Goal: Information Seeking & Learning: Find specific fact

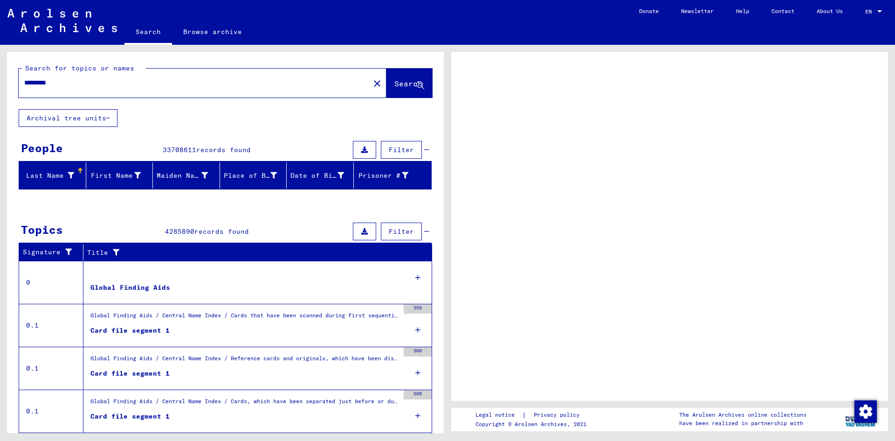
click at [146, 79] on input "*********" at bounding box center [194, 83] width 340 height 10
type input "****"
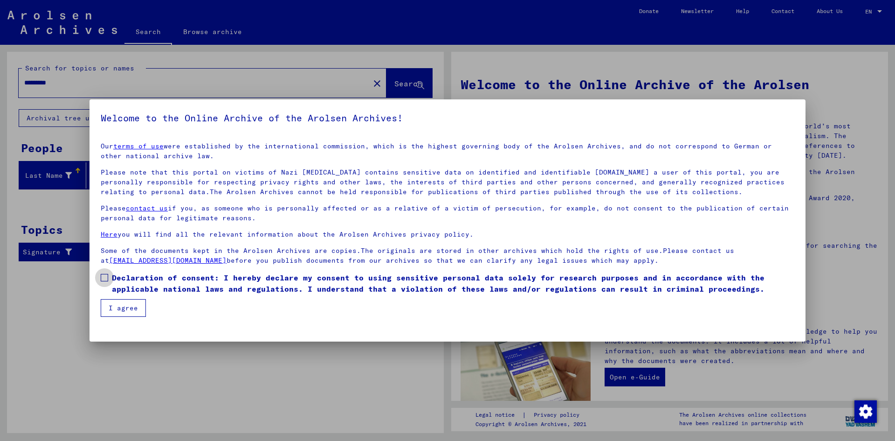
click at [105, 286] on label "Declaration of consent: I hereby declare my consent to using sensitive personal…" at bounding box center [448, 283] width 694 height 22
click at [120, 310] on button "I agree" at bounding box center [123, 308] width 45 height 18
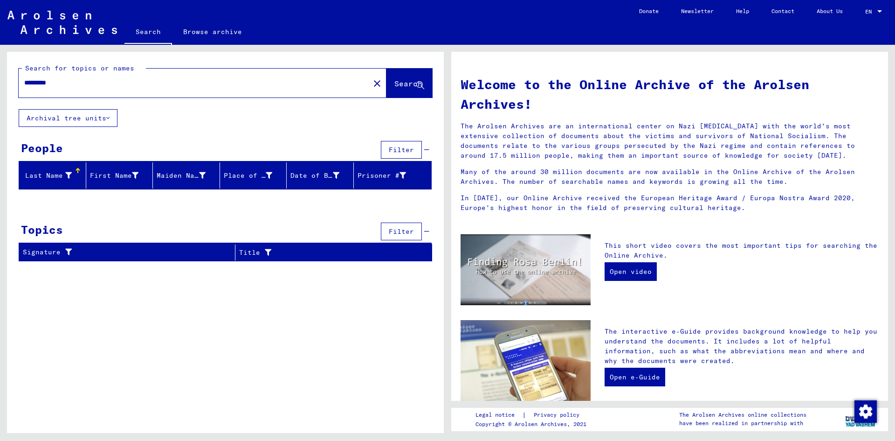
drag, startPoint x: 91, startPoint y: 84, endPoint x: 0, endPoint y: 82, distance: 91.4
click at [0, 82] on div "Search for topics or names ********* close Search Archival tree units People Fi…" at bounding box center [224, 239] width 448 height 388
type input "**********"
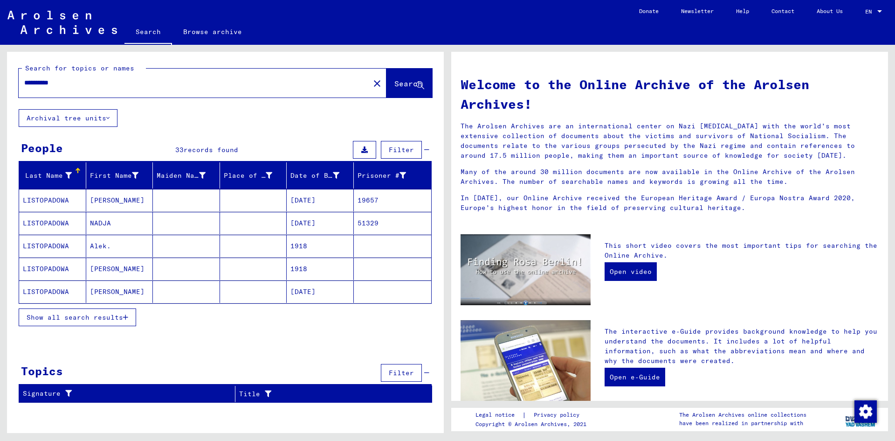
click at [61, 203] on mat-cell "LISTOPADOWA" at bounding box center [52, 200] width 67 height 22
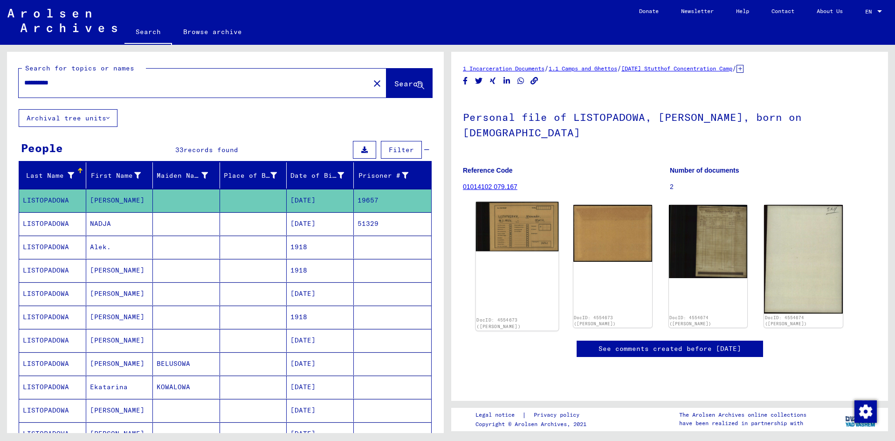
click at [512, 215] on img at bounding box center [517, 226] width 83 height 49
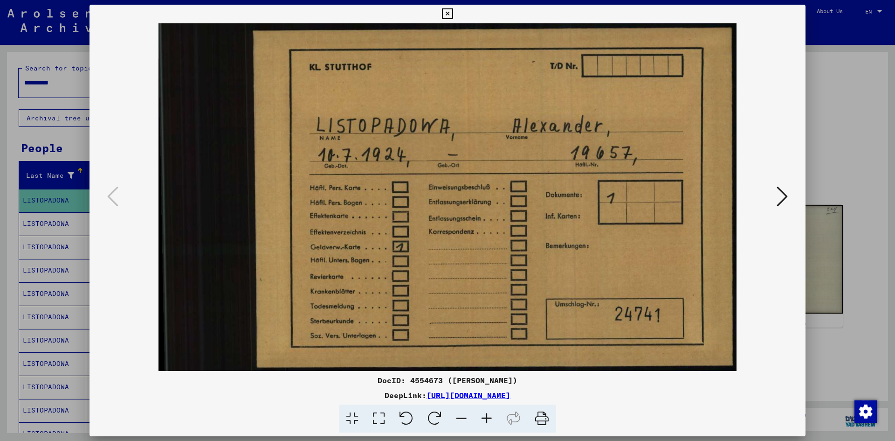
click at [780, 196] on icon at bounding box center [782, 196] width 11 height 22
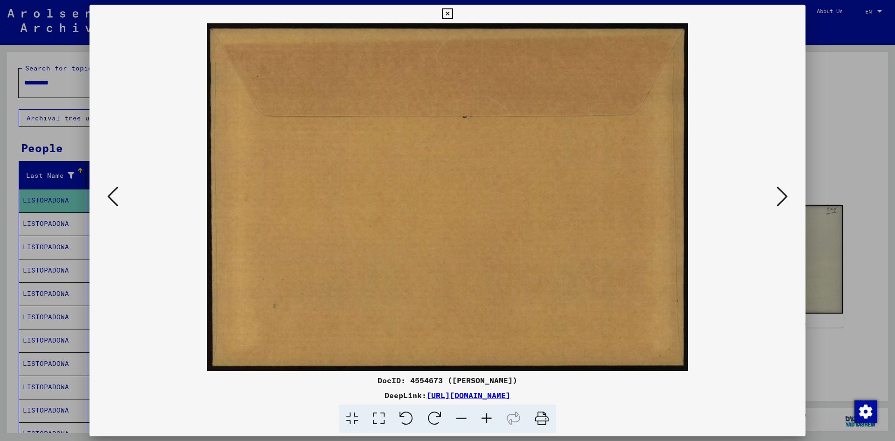
click at [780, 196] on icon at bounding box center [782, 196] width 11 height 22
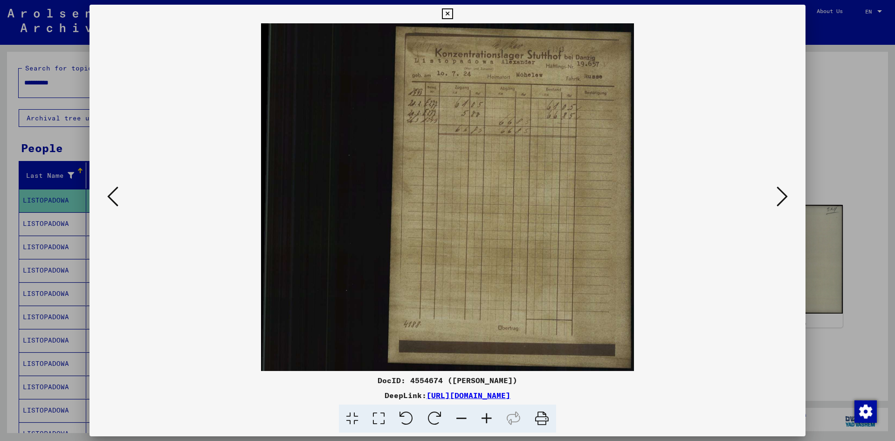
click at [780, 196] on icon at bounding box center [782, 196] width 11 height 22
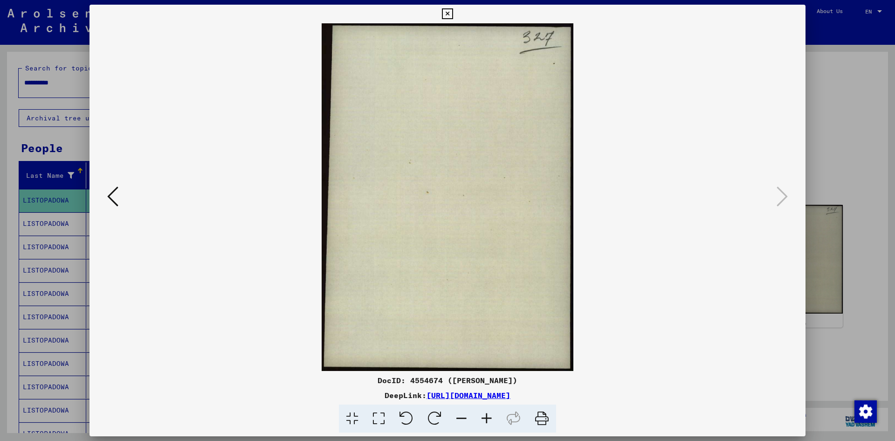
click at [864, 163] on div at bounding box center [447, 220] width 895 height 441
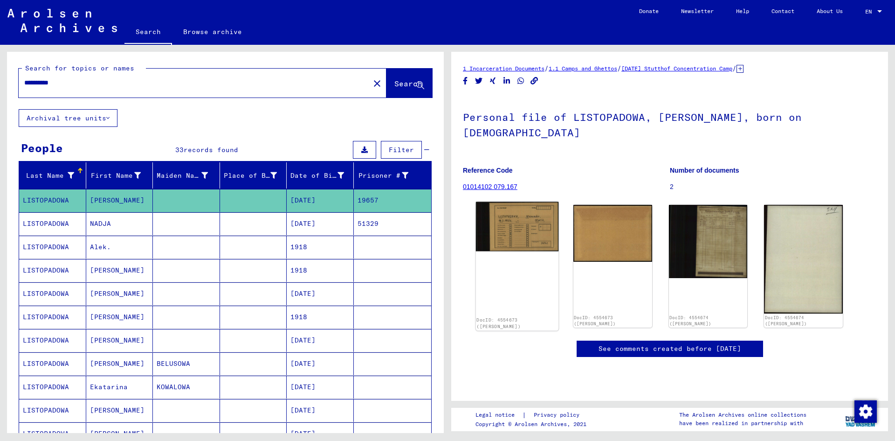
click at [517, 223] on img at bounding box center [517, 226] width 83 height 49
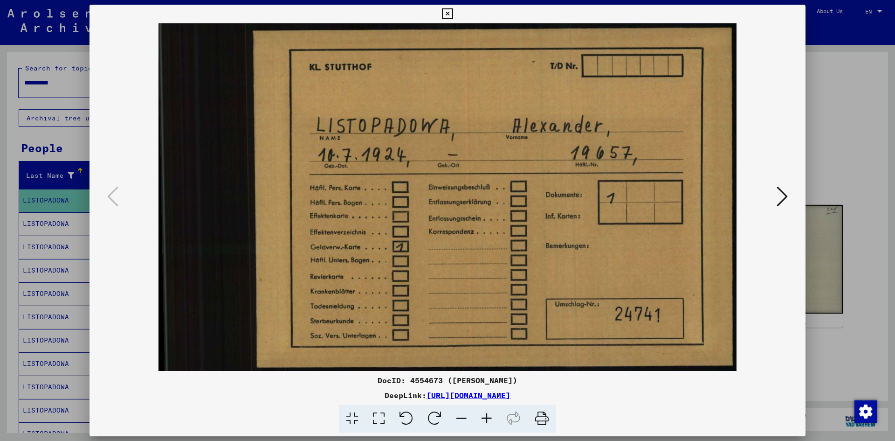
click at [794, 177] on div at bounding box center [448, 196] width 716 height 347
click at [49, 238] on div at bounding box center [447, 220] width 895 height 441
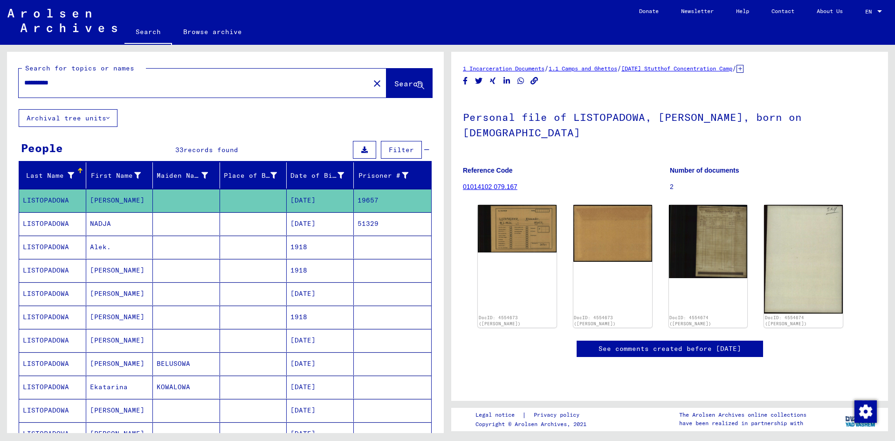
click at [54, 227] on mat-cell "LISTOPADOWA" at bounding box center [52, 223] width 67 height 23
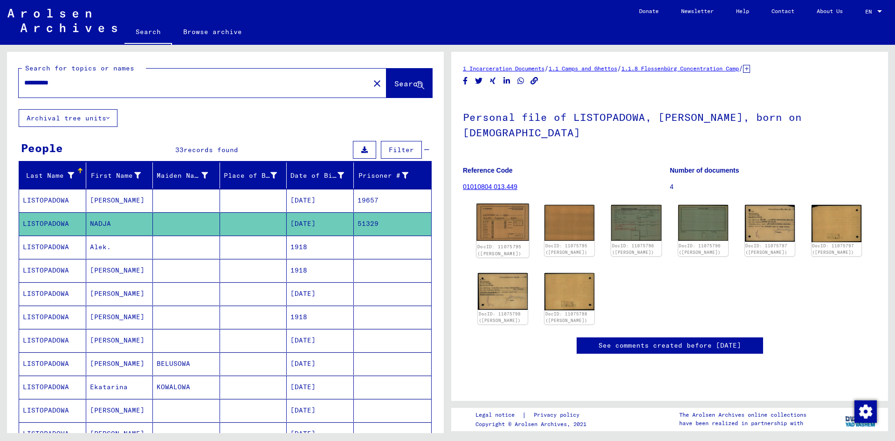
click at [515, 211] on img at bounding box center [503, 221] width 53 height 37
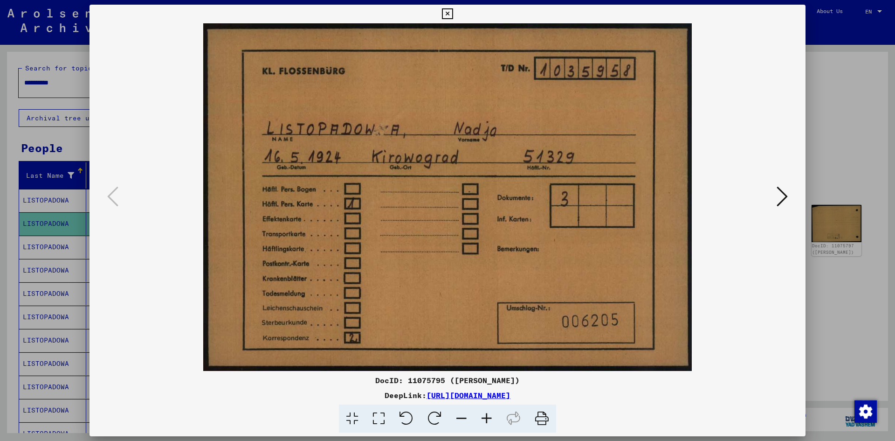
click at [822, 188] on div at bounding box center [447, 220] width 895 height 441
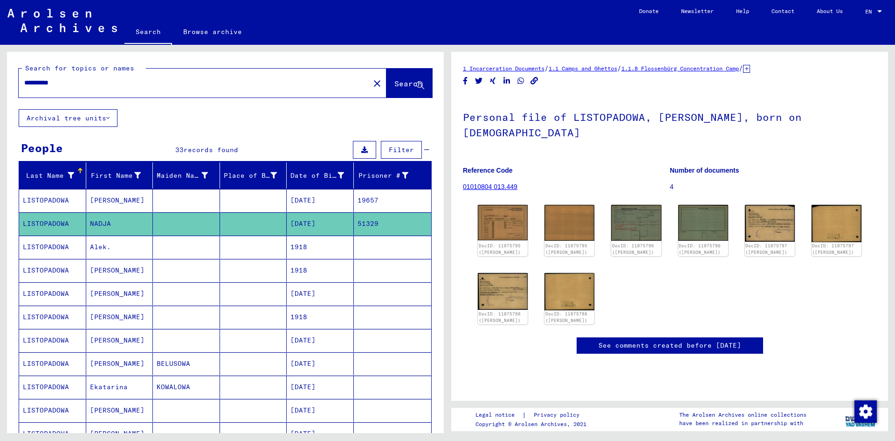
click at [121, 237] on mat-cell "Alek." at bounding box center [119, 246] width 67 height 23
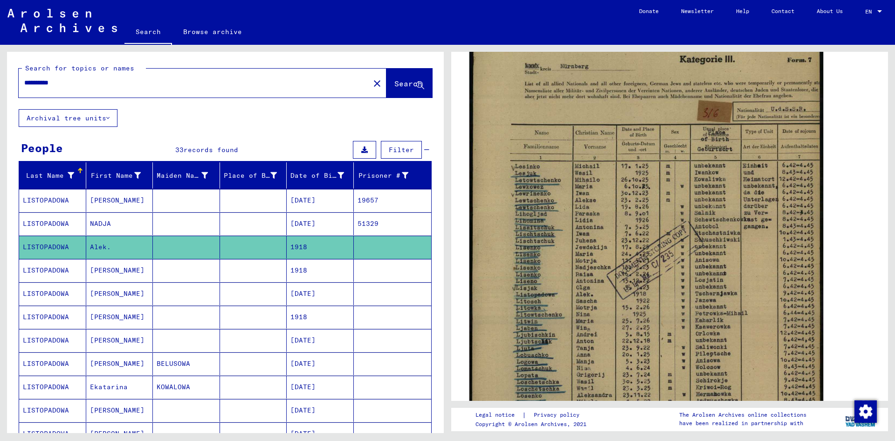
scroll to position [186, 0]
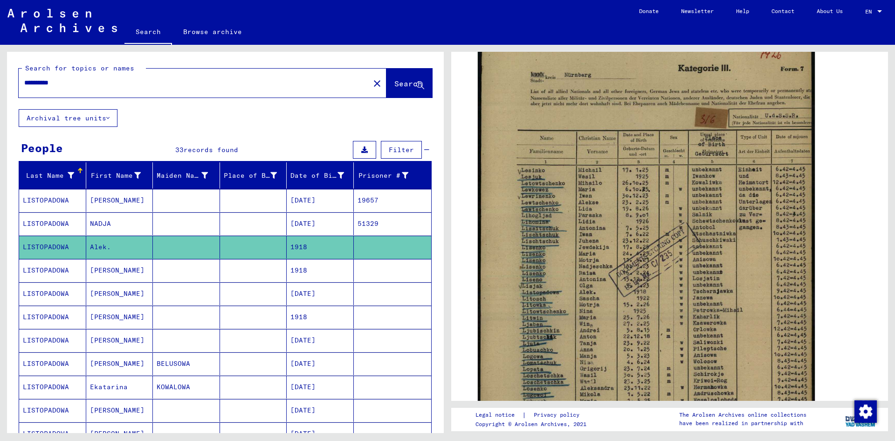
click at [117, 275] on mat-cell "[PERSON_NAME]" at bounding box center [119, 270] width 67 height 23
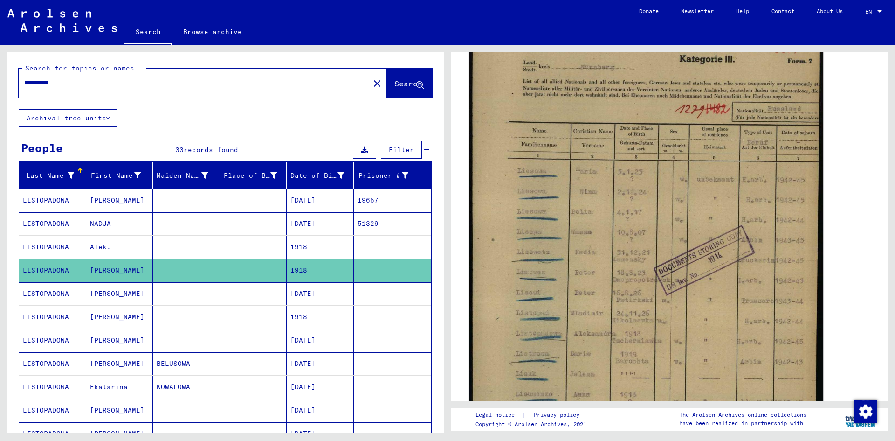
scroll to position [180, 0]
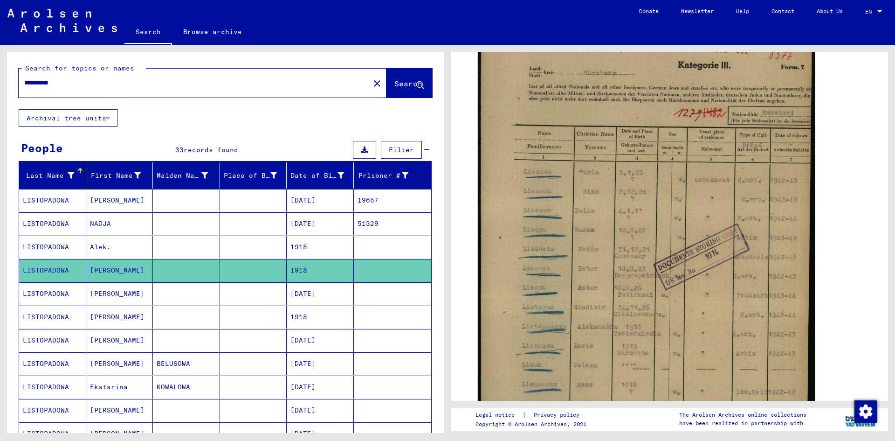
click at [116, 295] on mat-cell "[PERSON_NAME]" at bounding box center [119, 293] width 67 height 23
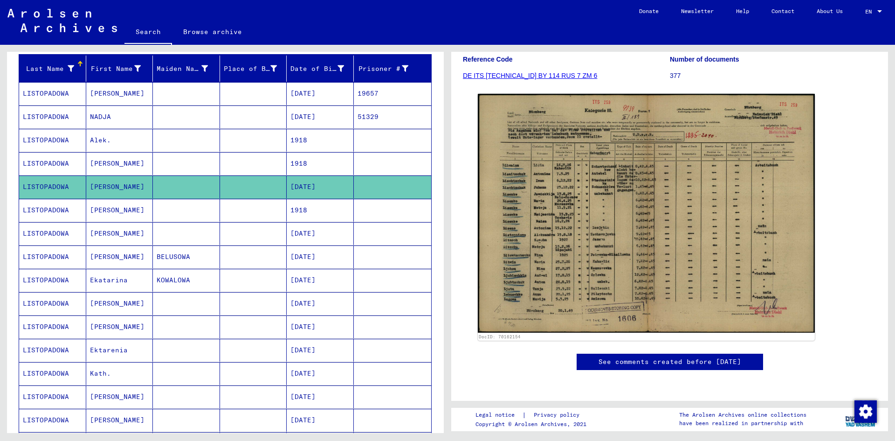
scroll to position [106, 0]
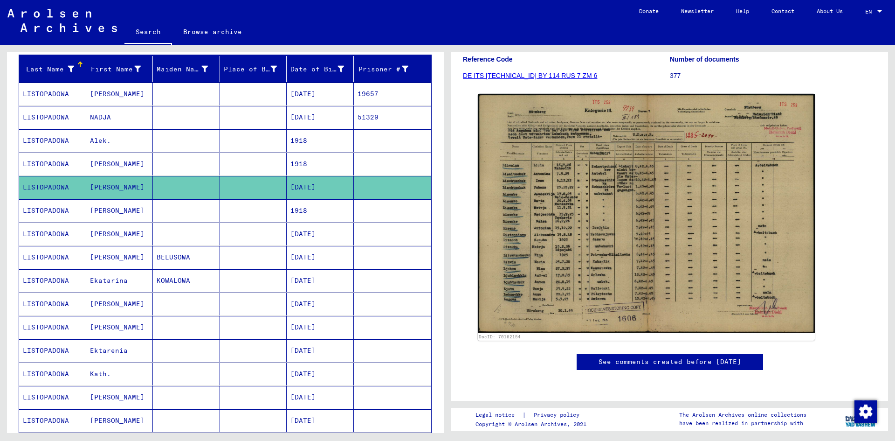
click at [185, 261] on mat-cell "BELUSOWA" at bounding box center [186, 257] width 67 height 23
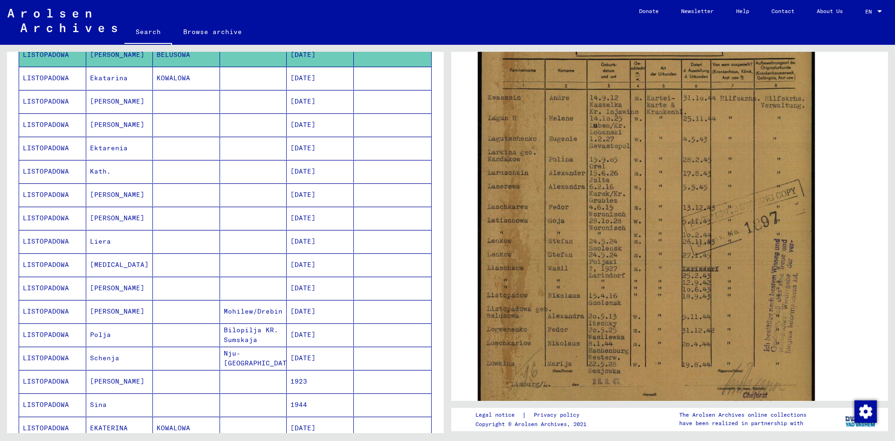
scroll to position [308, 0]
click at [59, 309] on mat-cell "LISTOPADOWA" at bounding box center [52, 311] width 67 height 23
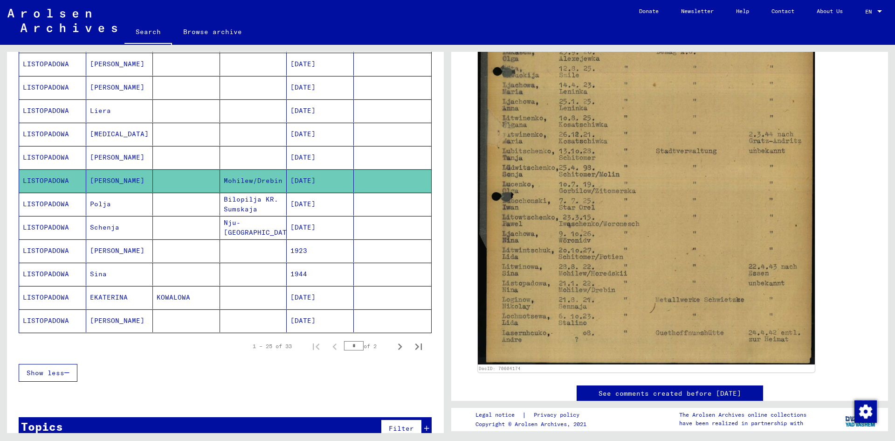
scroll to position [440, 0]
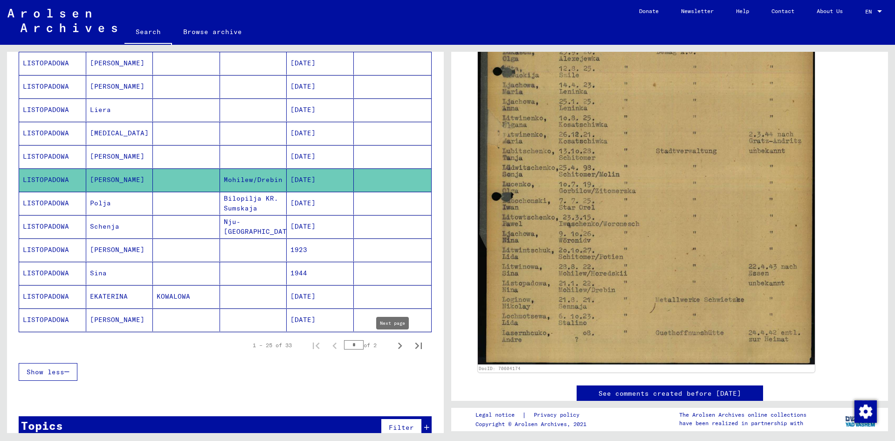
click at [396, 347] on icon "Next page" at bounding box center [400, 345] width 13 height 13
type input "*"
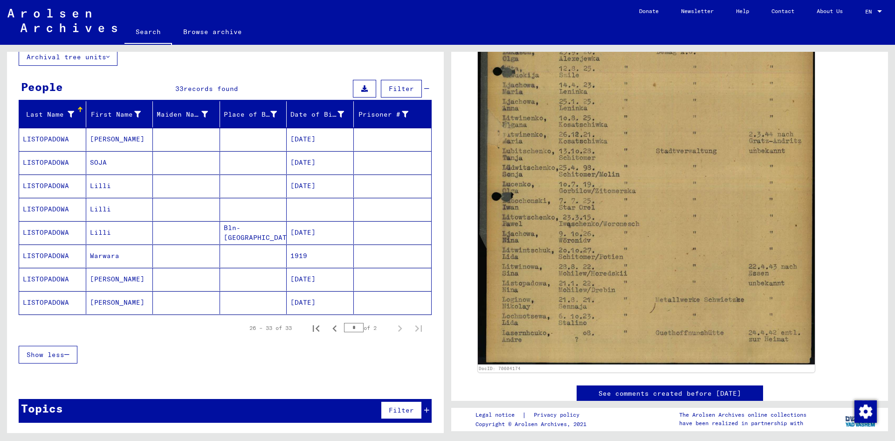
scroll to position [61, 0]
click at [120, 277] on mat-cell "[PERSON_NAME]" at bounding box center [119, 279] width 67 height 23
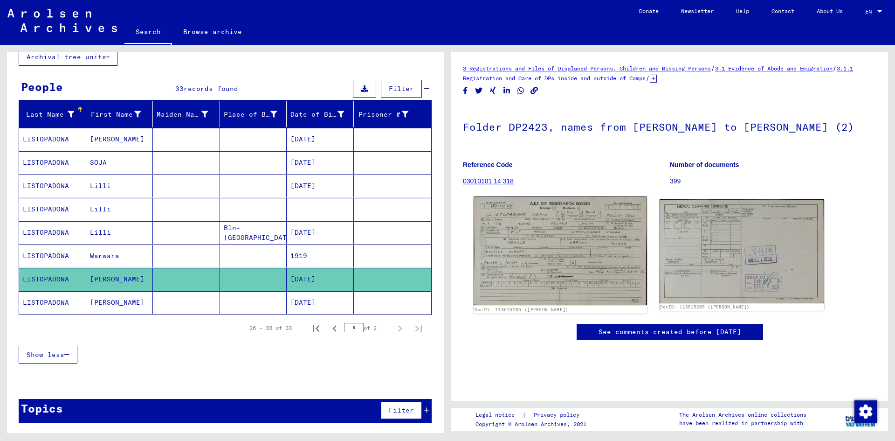
click at [562, 274] on img at bounding box center [560, 250] width 173 height 109
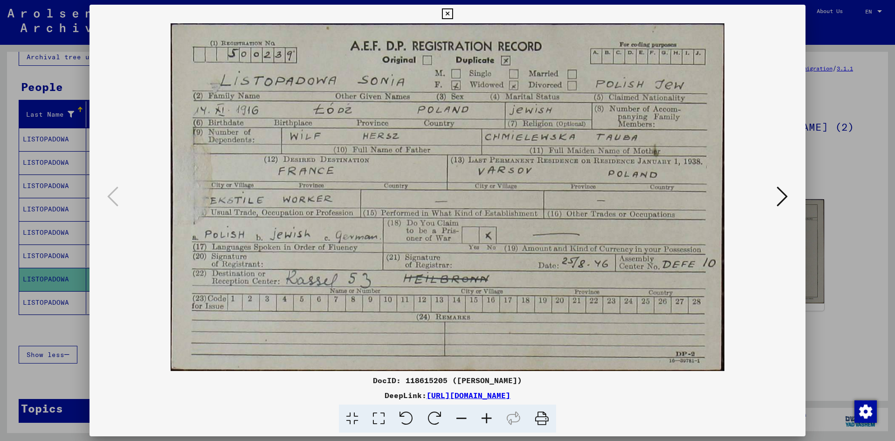
click at [816, 271] on div at bounding box center [447, 220] width 895 height 441
